Goal: Find contact information: Obtain details needed to contact an individual or organization

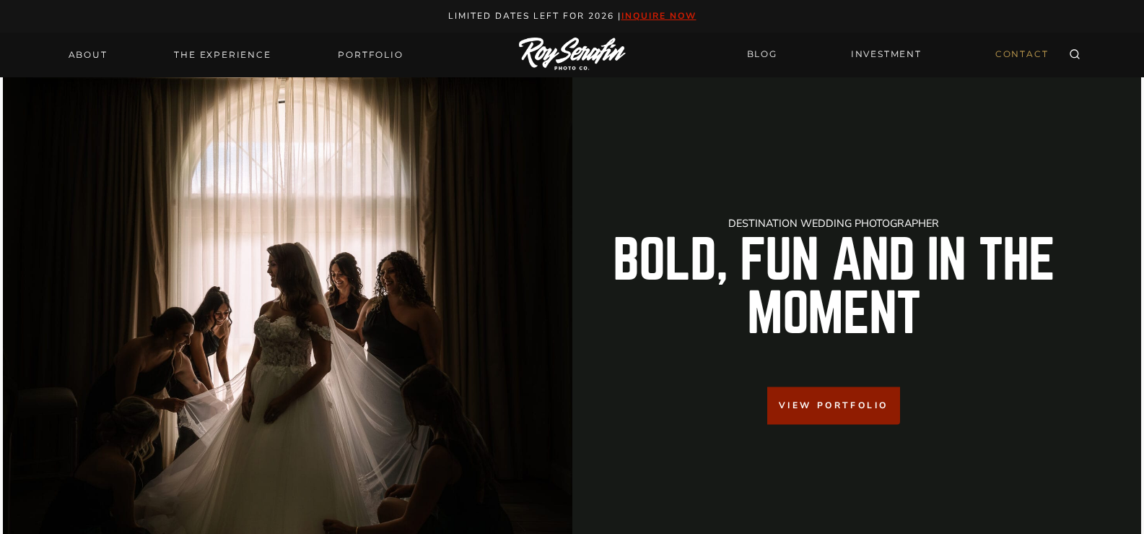
click at [1053, 43] on link "CONTACT" at bounding box center [1022, 54] width 71 height 25
click at [1039, 49] on link "CONTACT" at bounding box center [1022, 54] width 71 height 25
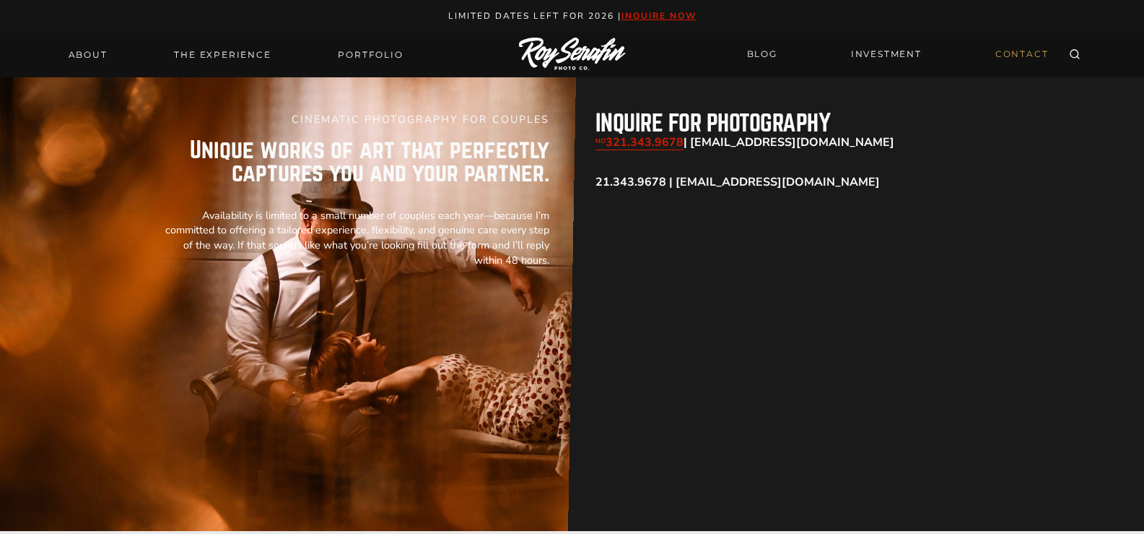
click at [1024, 45] on link "CONTACT" at bounding box center [1022, 54] width 71 height 25
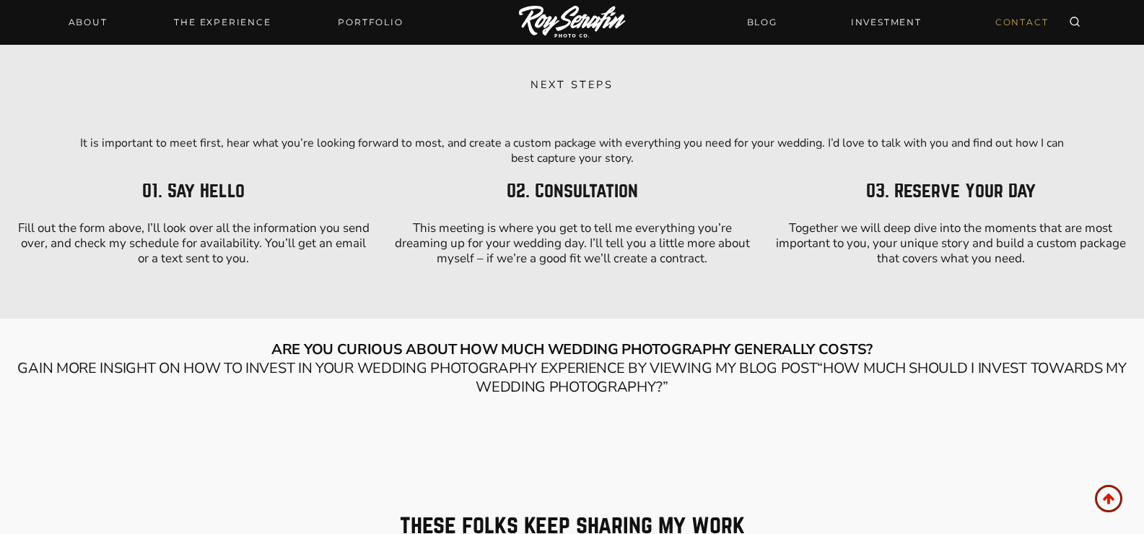
scroll to position [1468, 0]
